Goal: Task Accomplishment & Management: Use online tool/utility

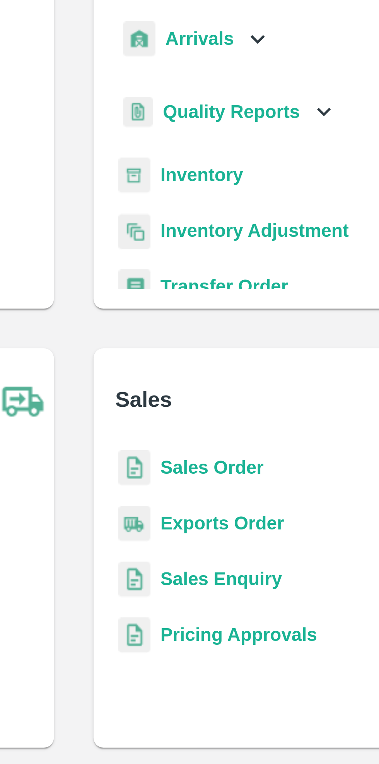
click at [243, 91] on icon at bounding box center [247, 88] width 9 height 9
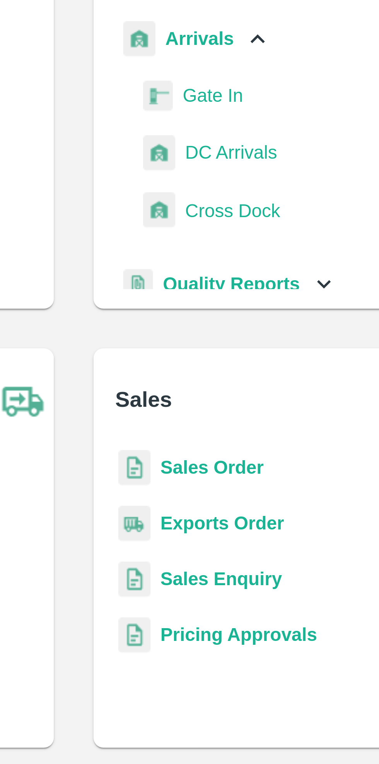
click at [241, 123] on span "DC Arrivals" at bounding box center [238, 124] width 29 height 9
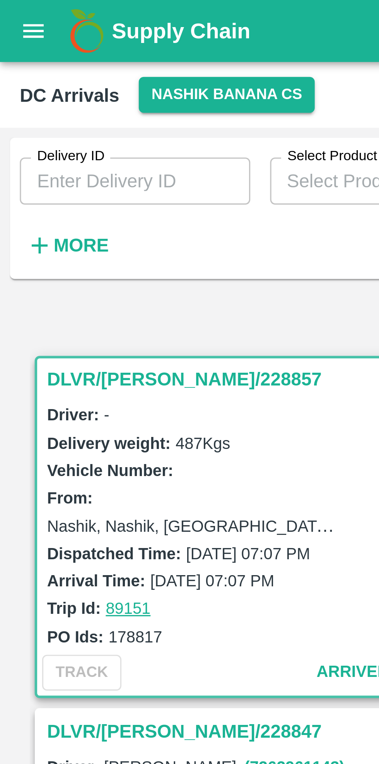
click at [69, 28] on button "Nashik Banana CS" at bounding box center [70, 29] width 55 height 11
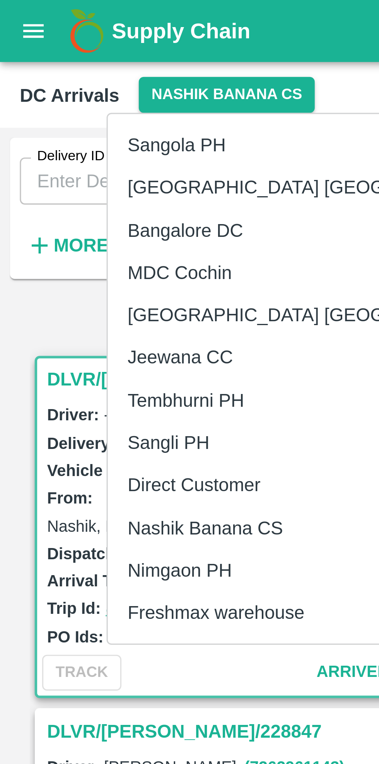
click at [60, 179] on li "Nimgaon PH" at bounding box center [100, 177] width 133 height 13
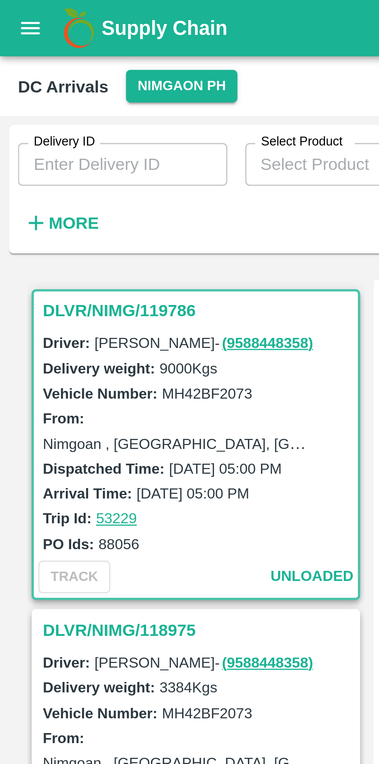
click at [62, 30] on button "Nimgaon PH" at bounding box center [62, 29] width 38 height 11
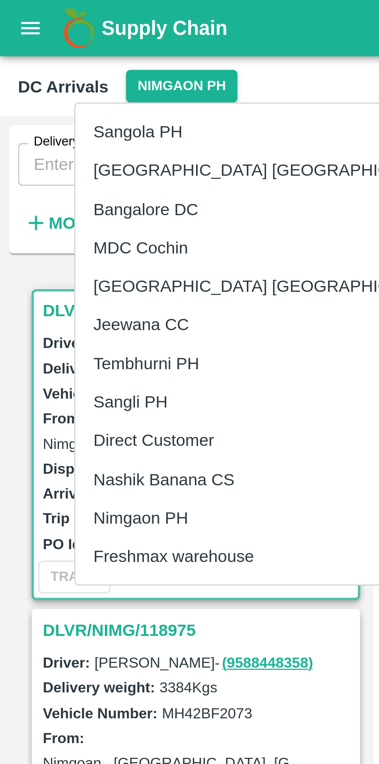
click at [67, 166] on li "Nashik Banana CS" at bounding box center [92, 164] width 133 height 13
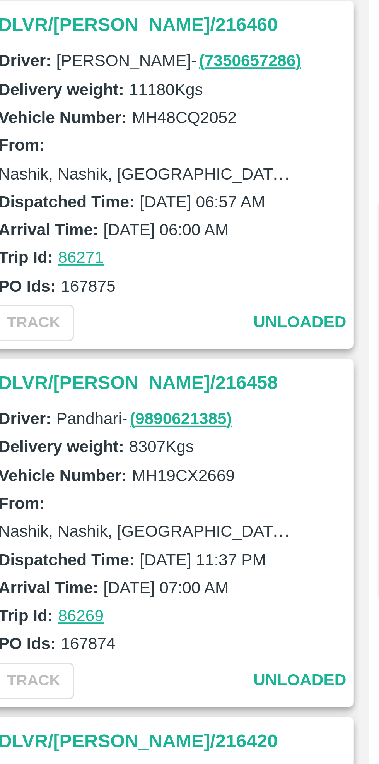
scroll to position [323, 0]
